Goal: Information Seeking & Learning: Find specific fact

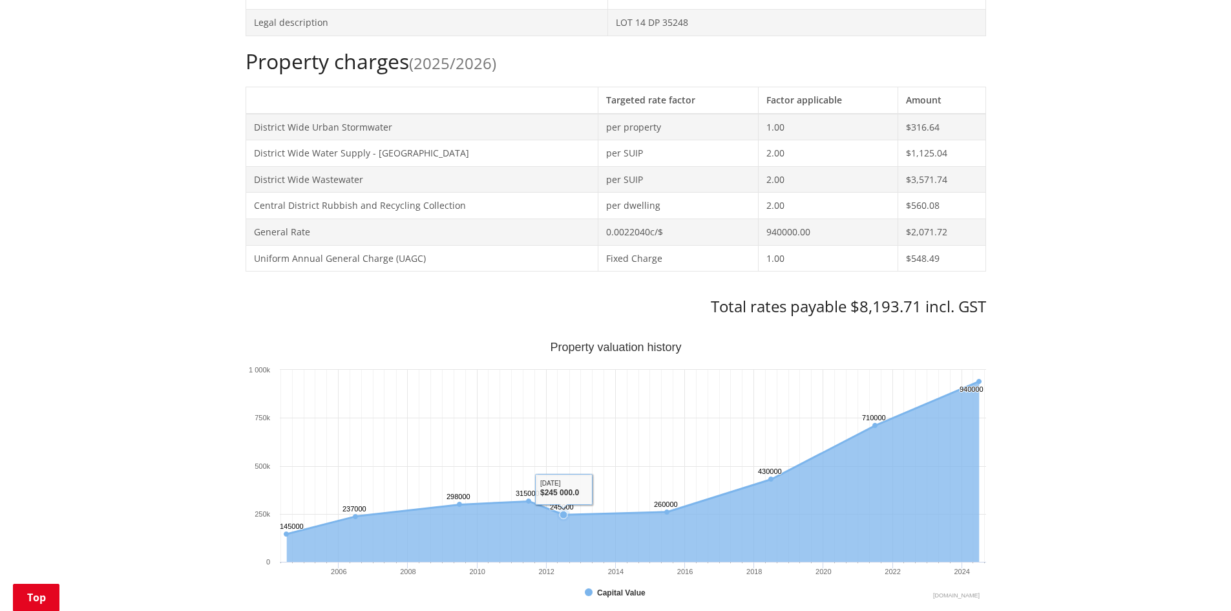
scroll to position [65, 0]
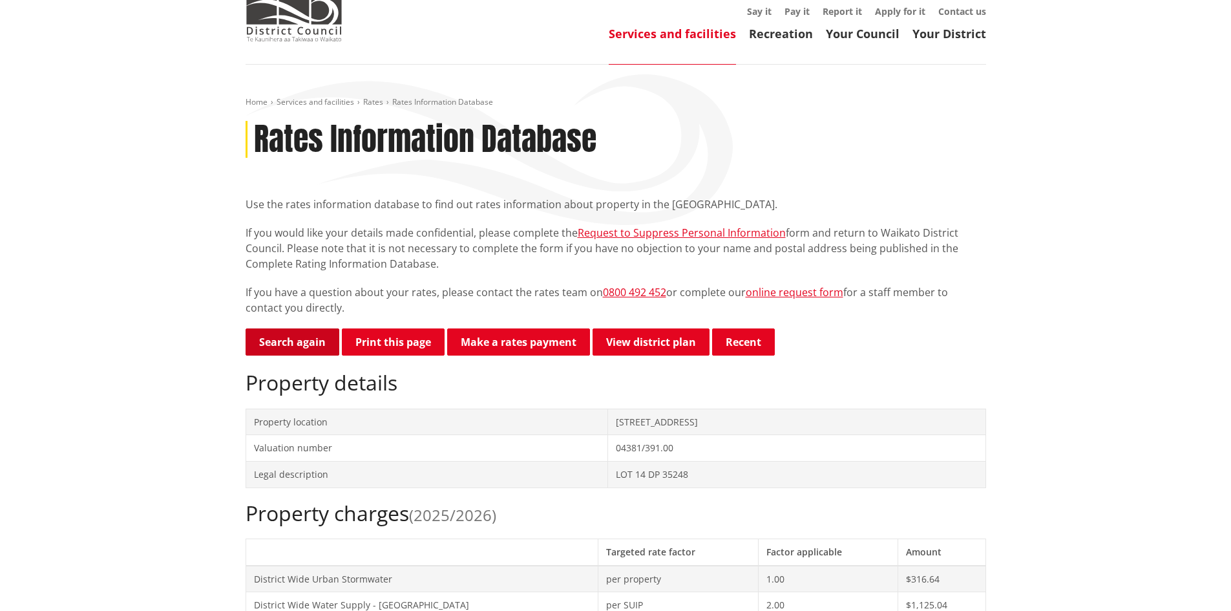
click at [306, 338] on link "Search again" at bounding box center [293, 341] width 94 height 27
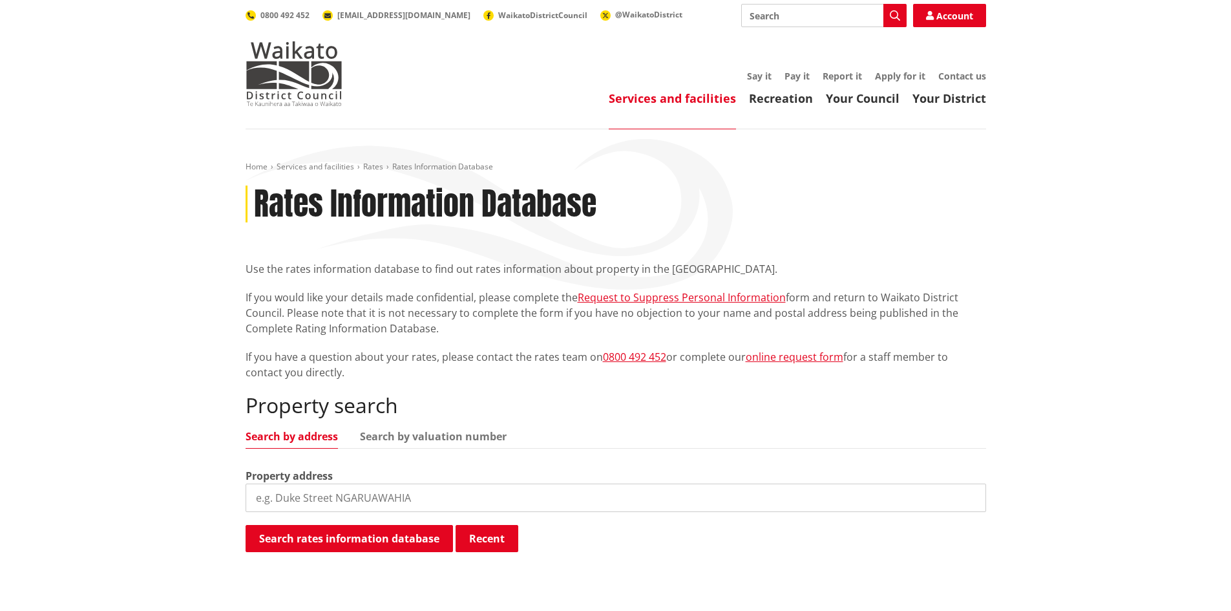
click at [275, 496] on input "search" at bounding box center [616, 497] width 741 height 28
type input "[STREET_ADDRESS]"
click at [343, 541] on button "Search rates information database" at bounding box center [349, 538] width 207 height 27
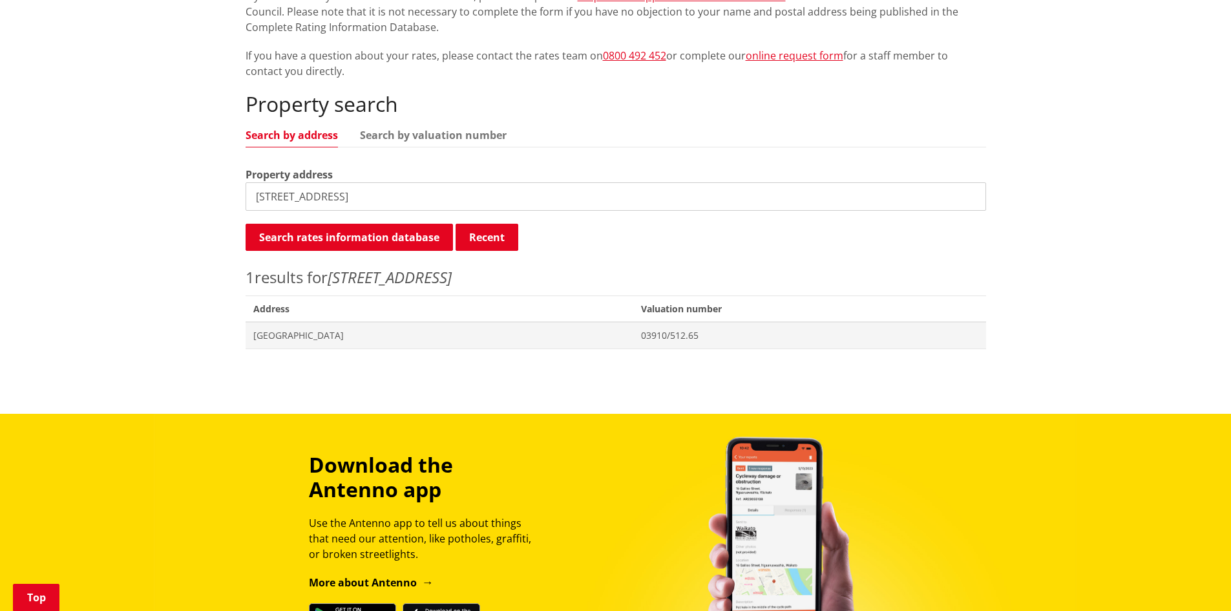
scroll to position [323, 0]
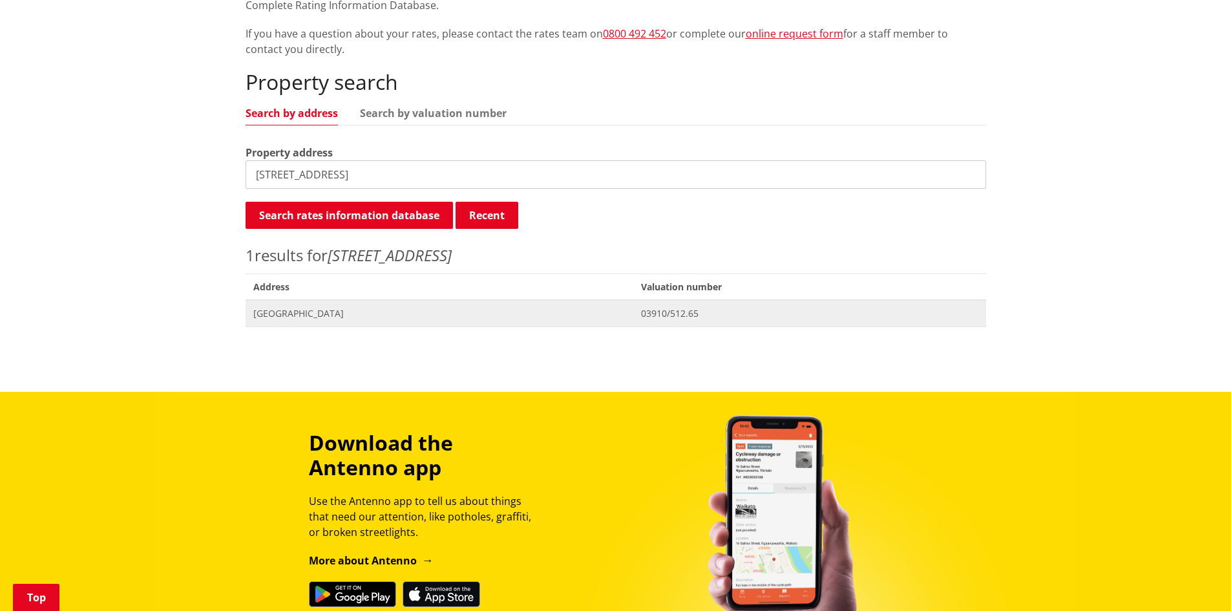
click at [717, 317] on span "03910/512.65" at bounding box center [809, 313] width 337 height 13
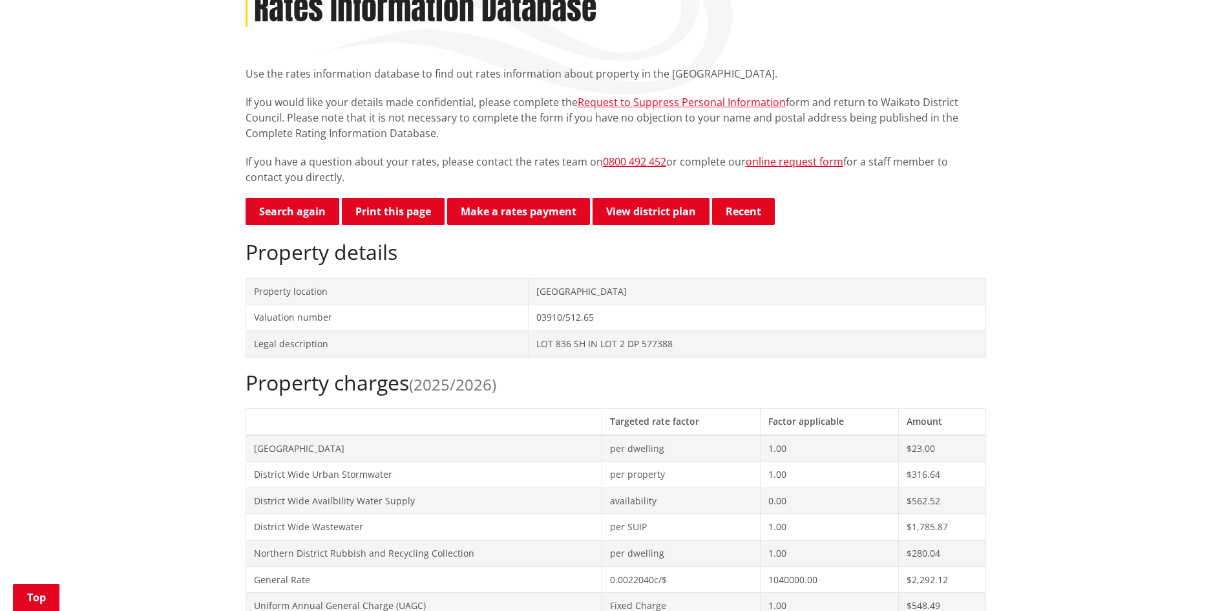
scroll to position [194, 0]
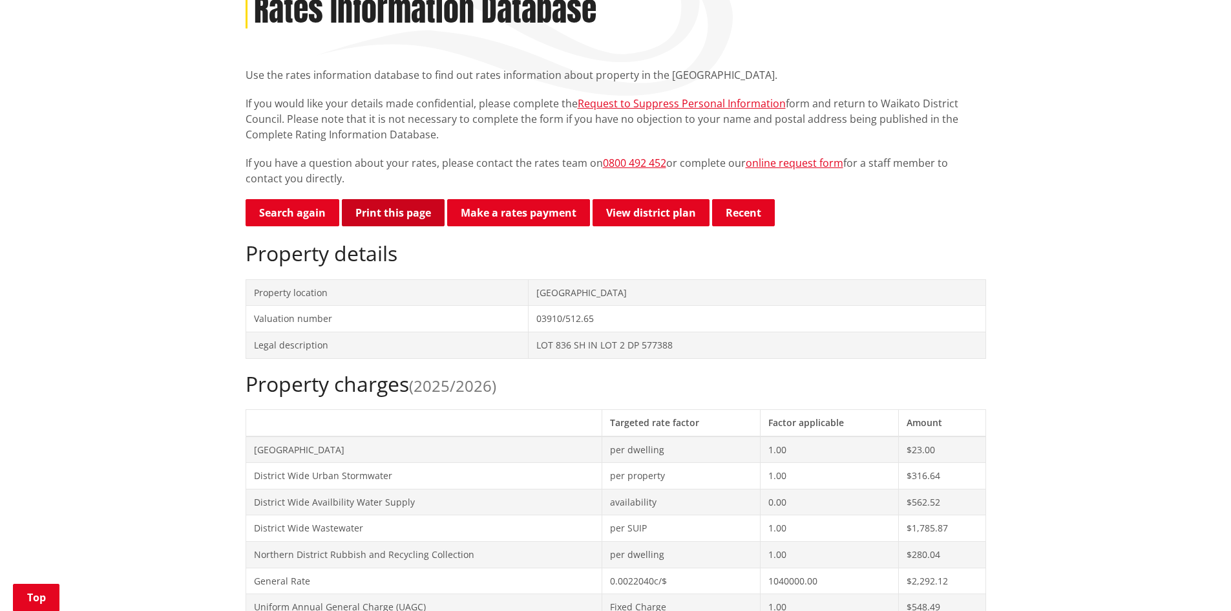
click at [393, 214] on button "Print this page" at bounding box center [393, 212] width 103 height 27
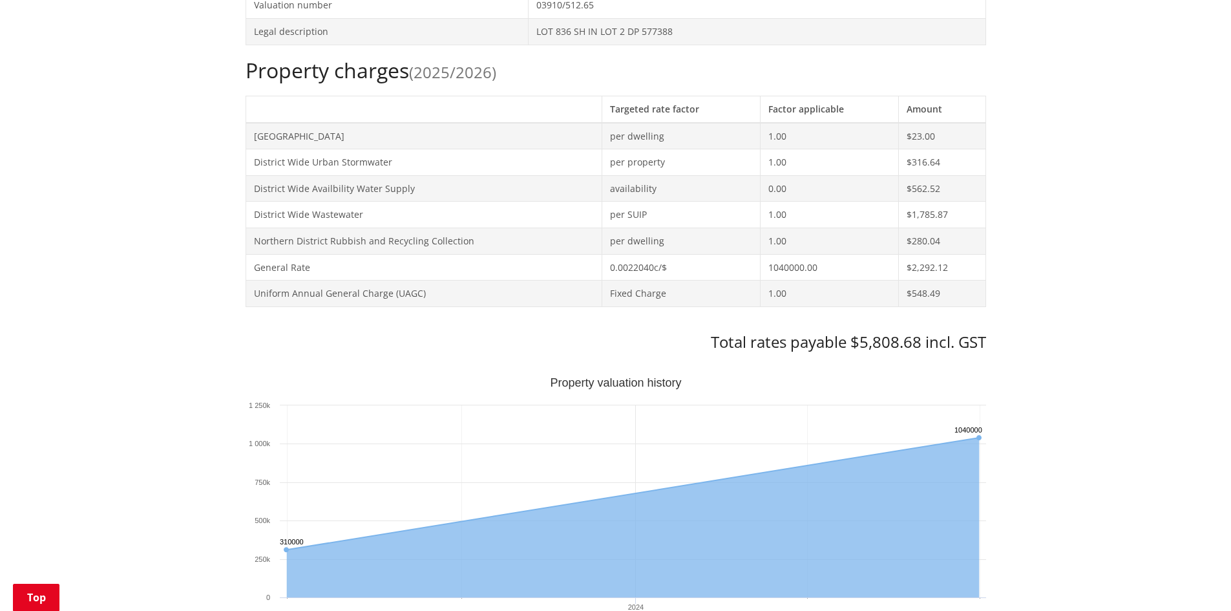
scroll to position [129, 0]
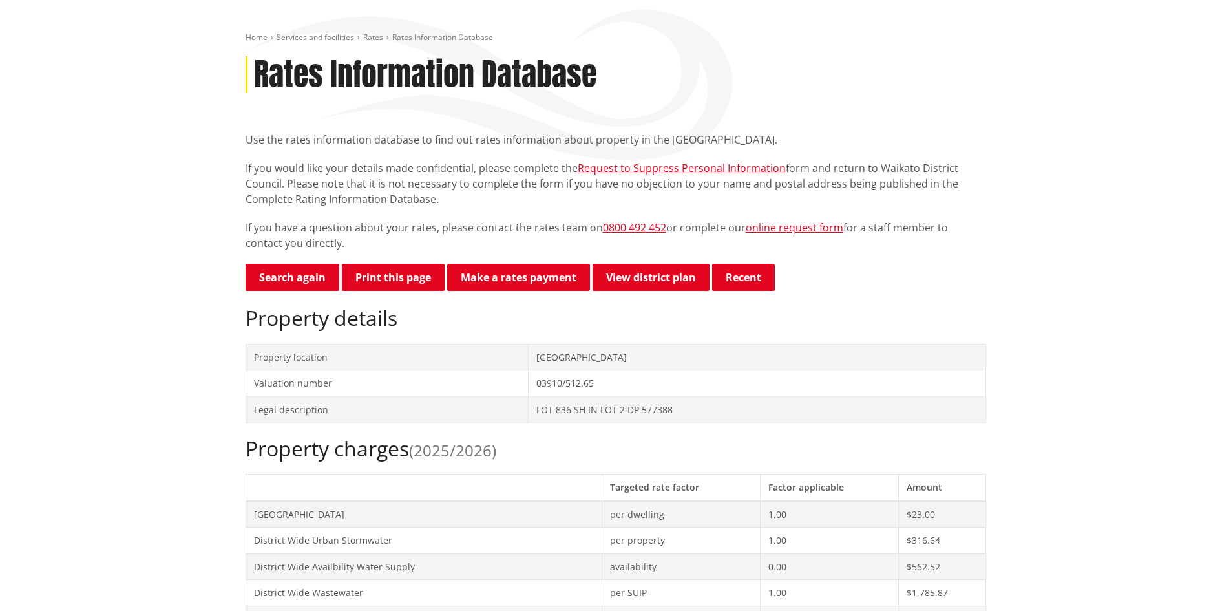
drag, startPoint x: 536, startPoint y: 359, endPoint x: 667, endPoint y: 357, distance: 131.2
click at [667, 357] on td "[GEOGRAPHIC_DATA]" at bounding box center [757, 357] width 457 height 26
copy td "[GEOGRAPHIC_DATA]"
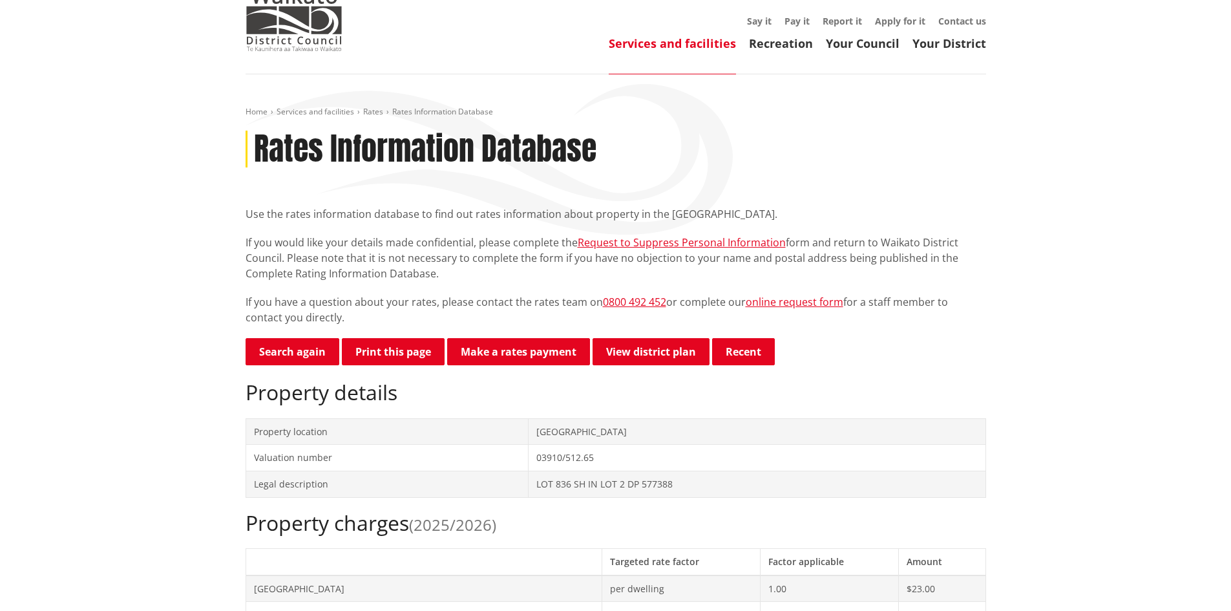
scroll to position [0, 0]
